Goal: Information Seeking & Learning: Learn about a topic

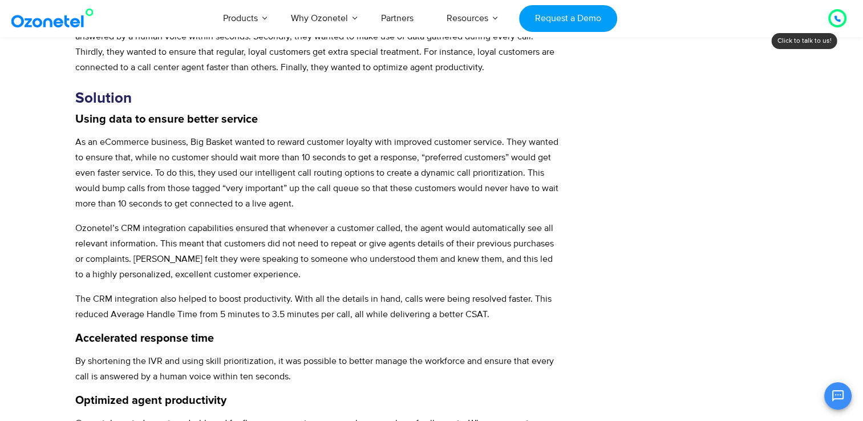
scroll to position [685, 0]
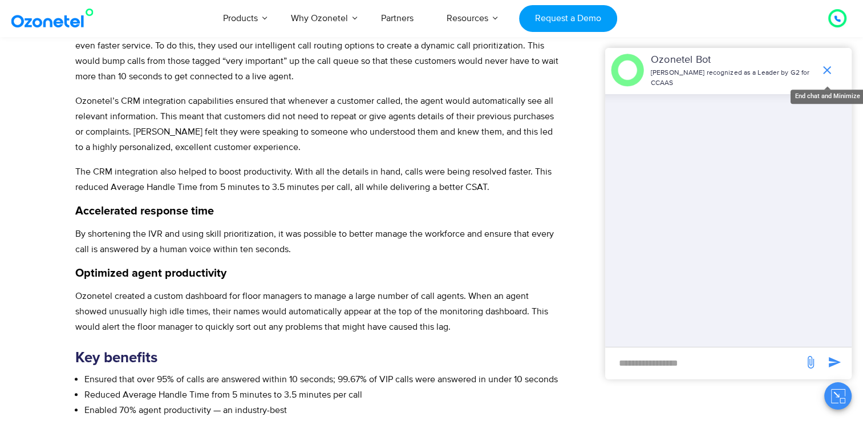
click at [828, 71] on icon "end chat or minimize" at bounding box center [827, 70] width 8 height 8
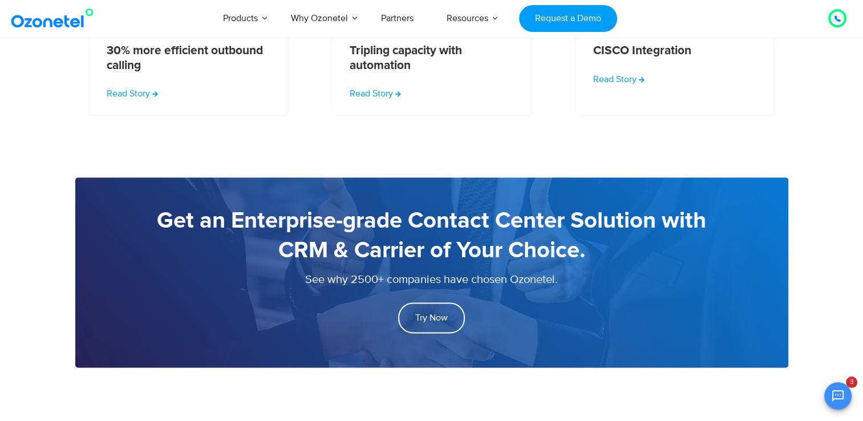
scroll to position [1940, 0]
